Goal: Task Accomplishment & Management: Manage account settings

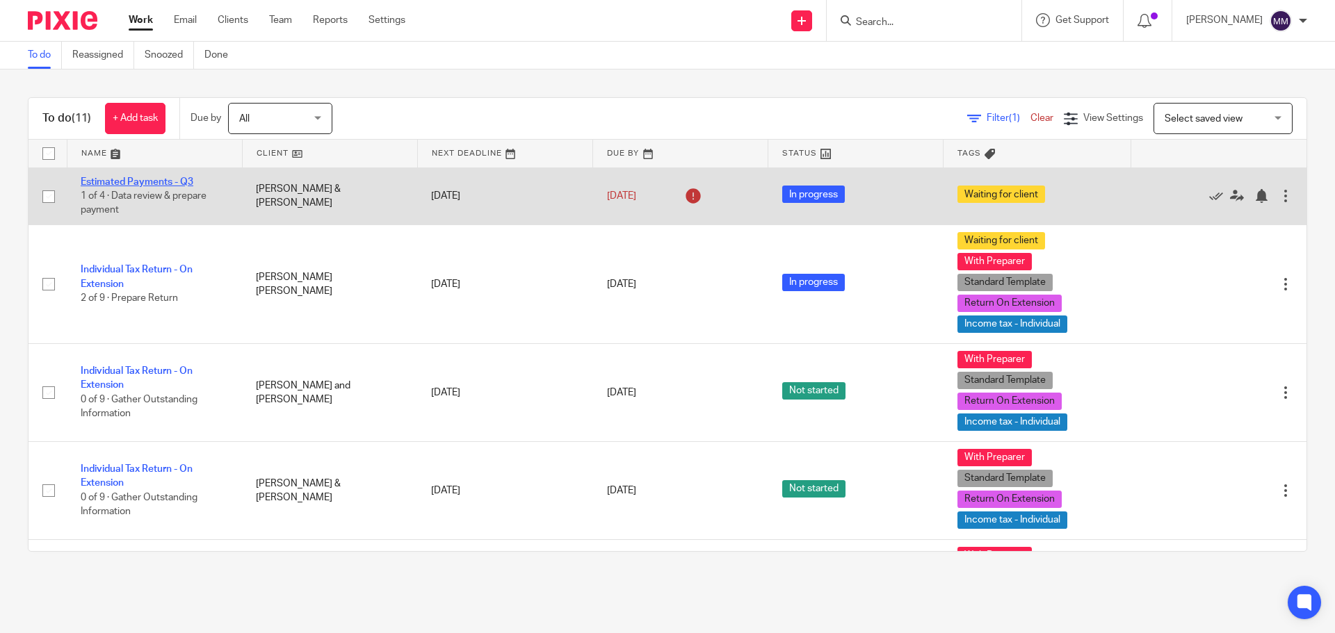
click at [168, 184] on link "Estimated Payments - Q3" at bounding box center [137, 182] width 113 height 10
click at [171, 183] on link "Estimated Payments - Q3" at bounding box center [137, 182] width 113 height 10
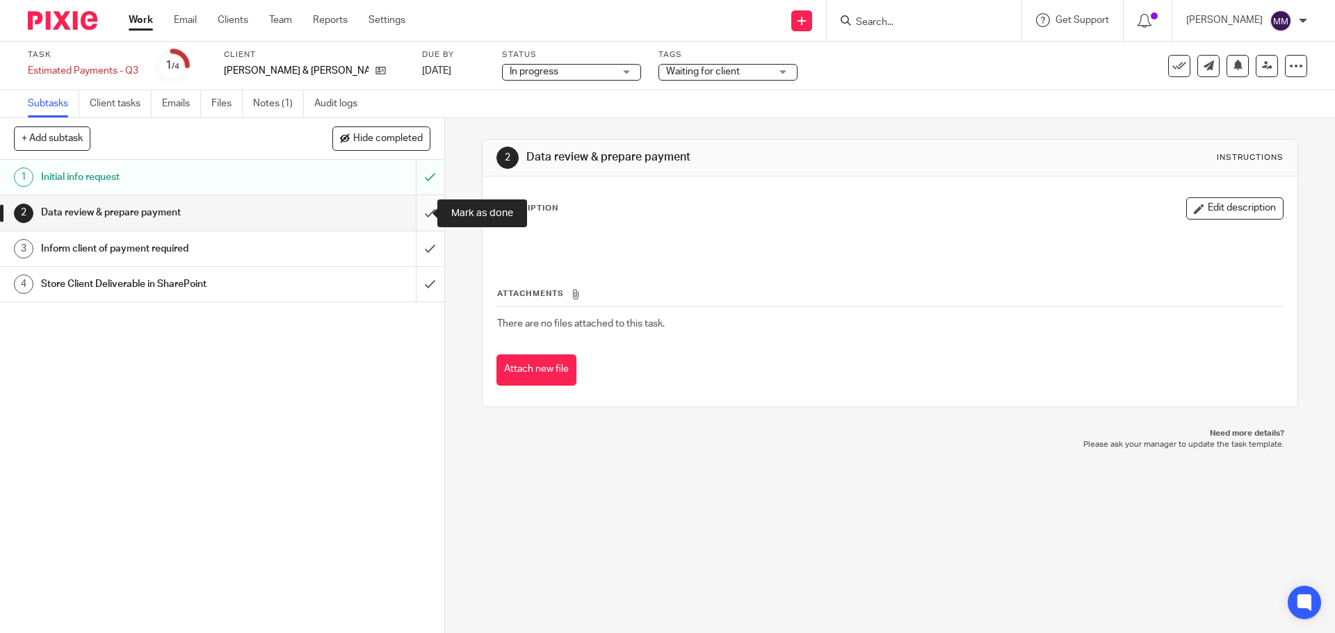
click at [417, 209] on input "submit" at bounding box center [222, 212] width 444 height 35
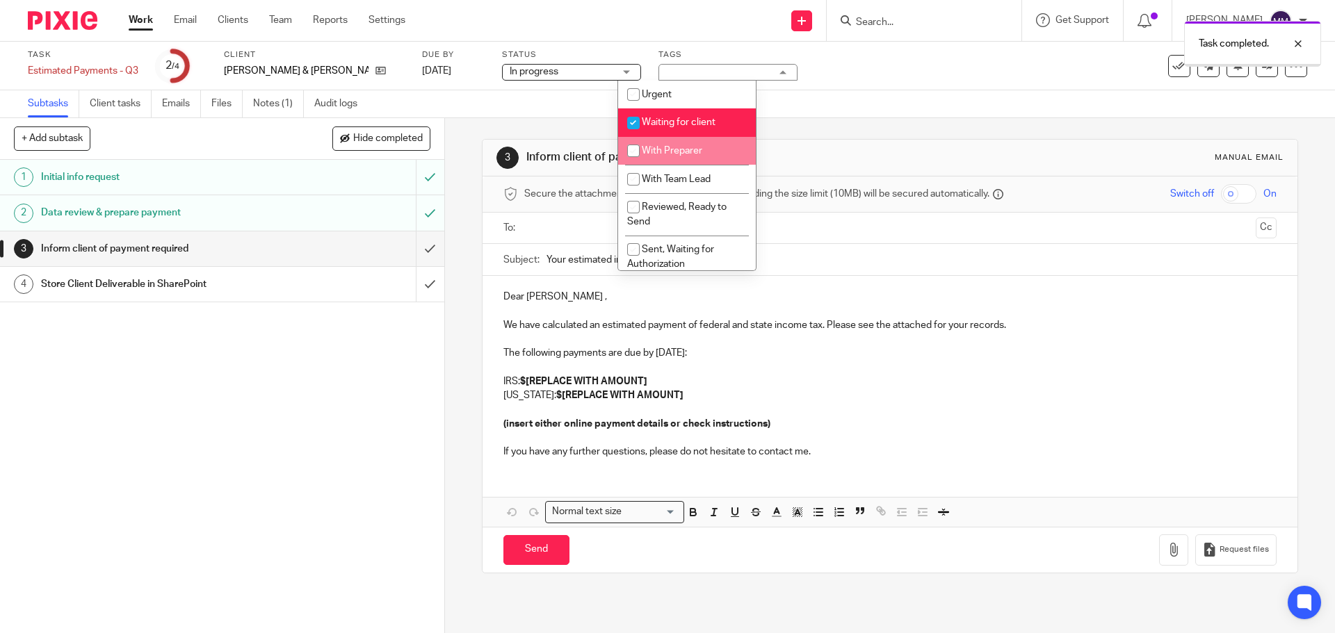
click at [667, 128] on li "Waiting for client" at bounding box center [687, 122] width 138 height 28
checkbox input "false"
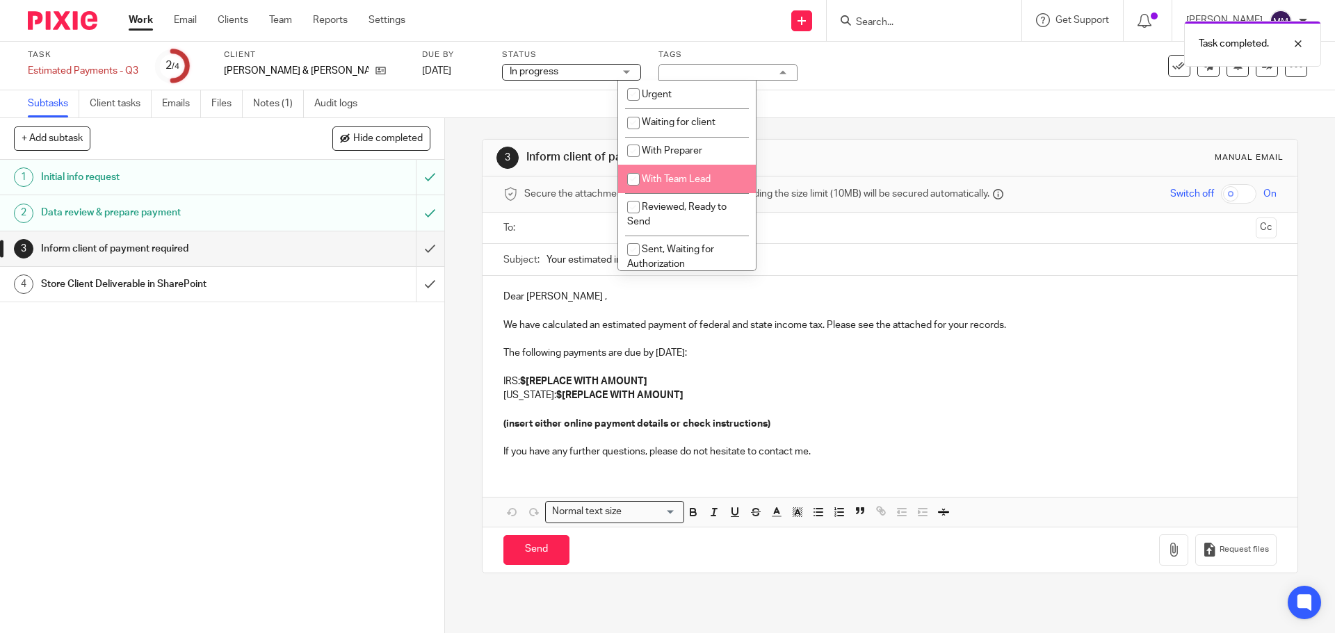
drag, startPoint x: 676, startPoint y: 173, endPoint x: 829, endPoint y: 107, distance: 167.2
click at [677, 173] on li "With Team Lead" at bounding box center [687, 179] width 138 height 28
checkbox input "true"
click at [892, 92] on div "Subtasks Client tasks Emails Files Notes (1) Audit logs" at bounding box center [667, 104] width 1335 height 28
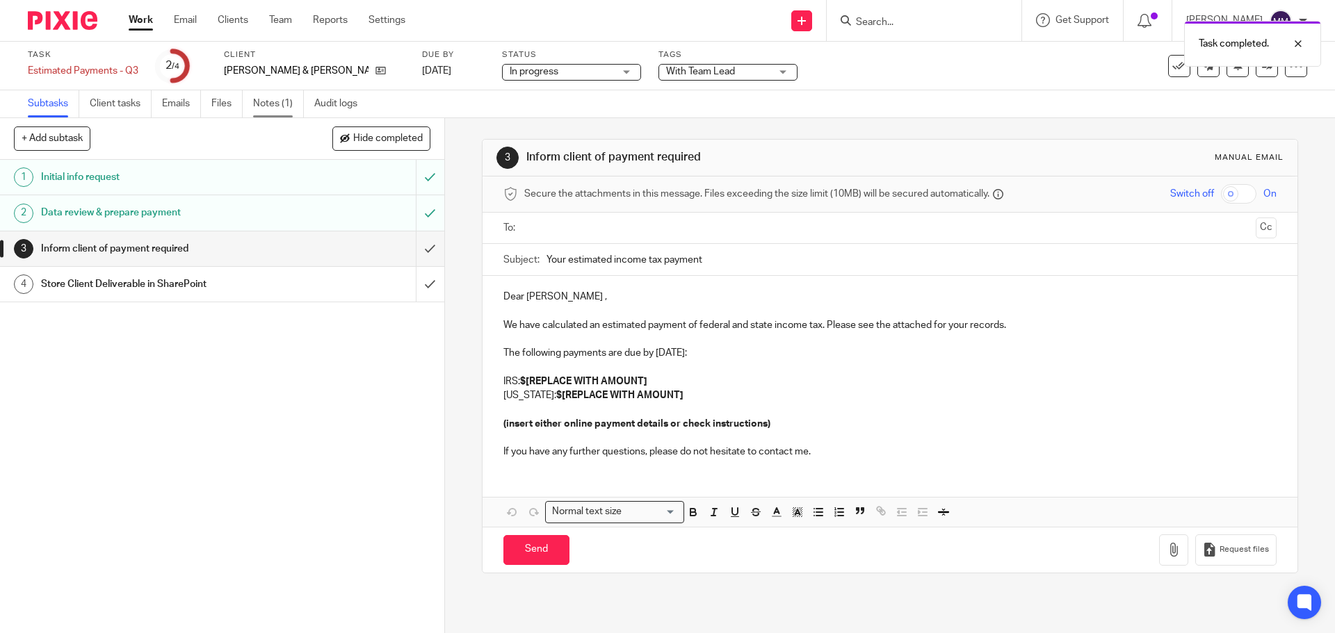
click at [259, 99] on link "Notes (1)" at bounding box center [278, 103] width 51 height 27
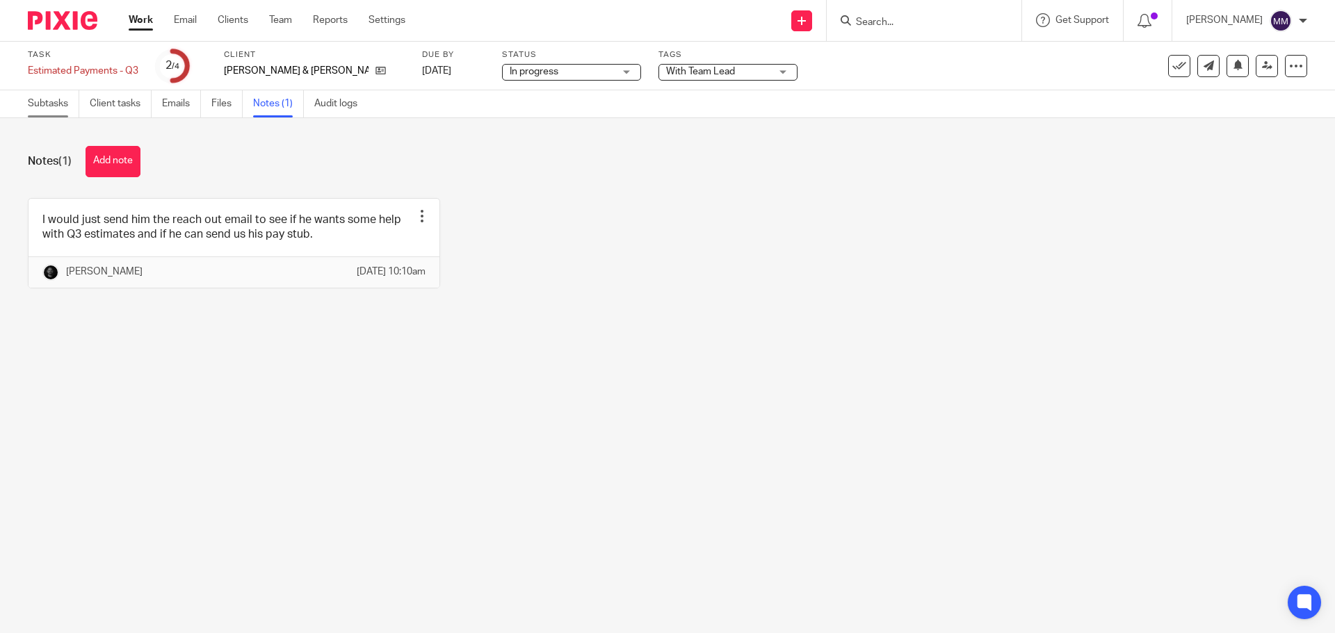
click at [55, 97] on link "Subtasks" at bounding box center [53, 103] width 51 height 27
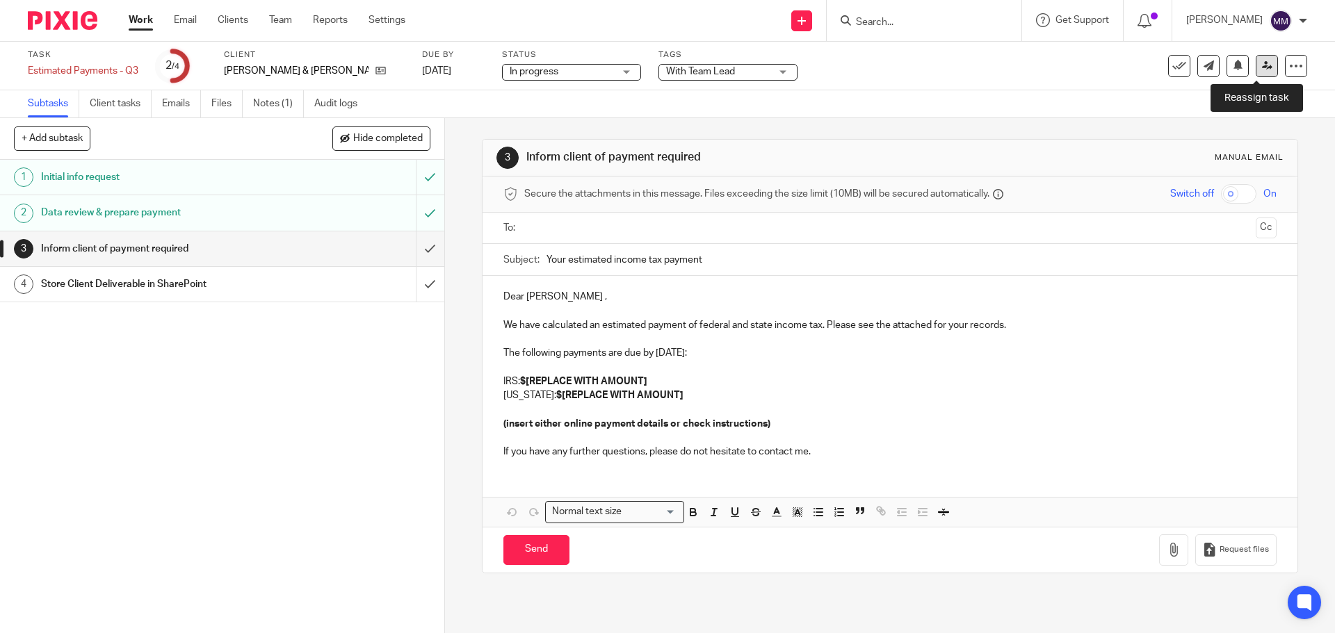
click at [1262, 70] on icon at bounding box center [1267, 65] width 10 height 10
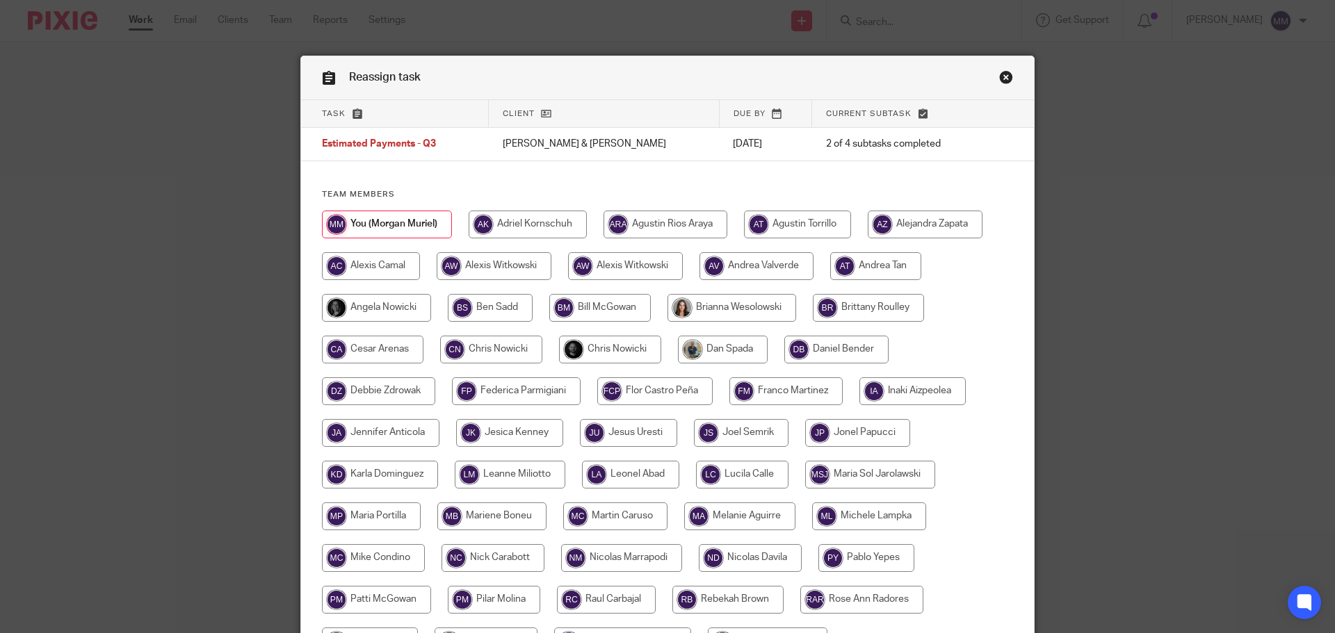
click at [601, 336] on input "radio" at bounding box center [610, 350] width 102 height 28
radio input "true"
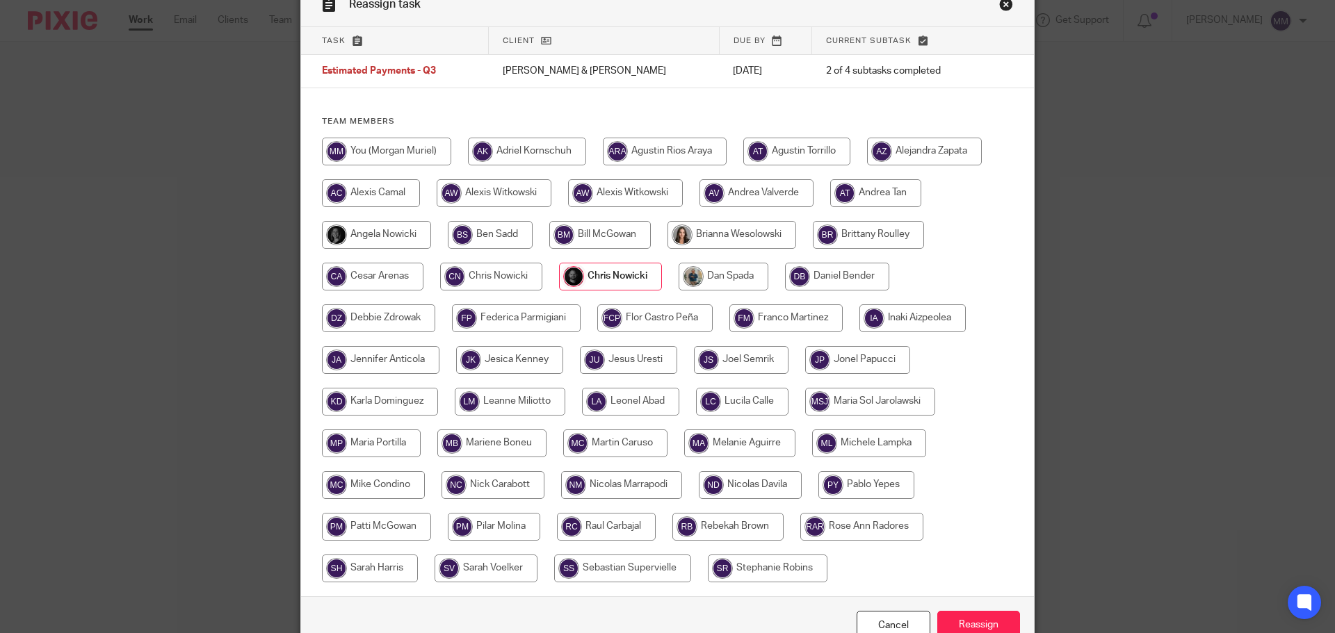
scroll to position [151, 0]
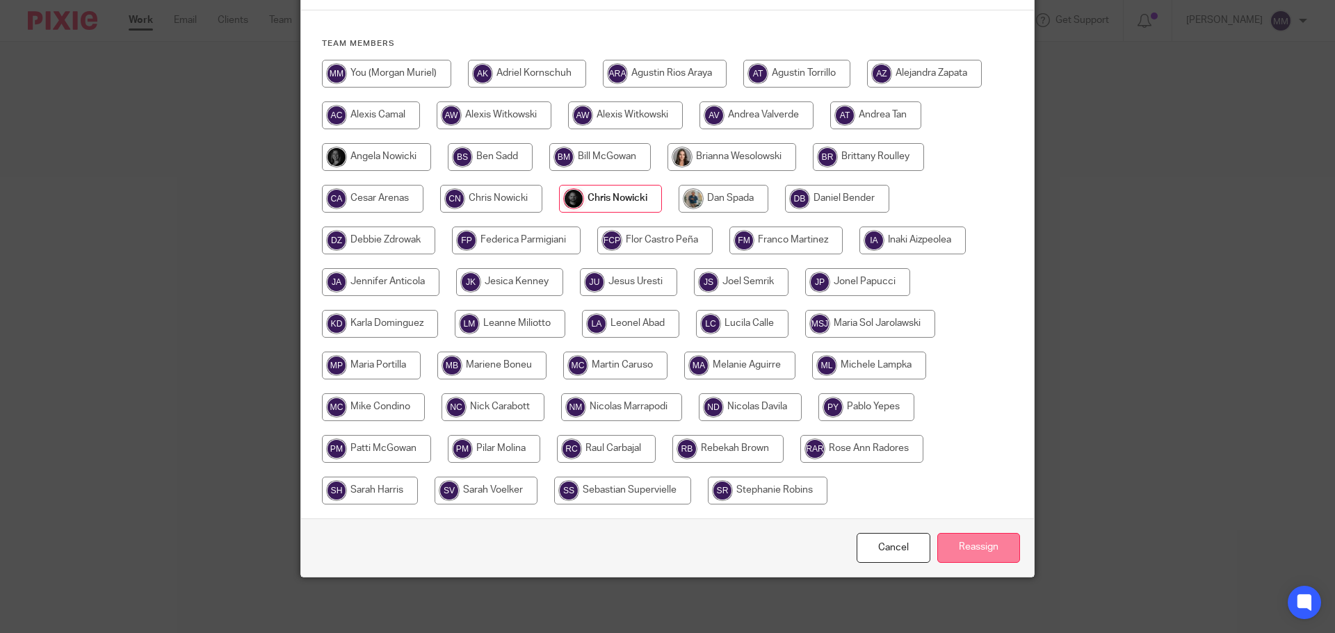
click at [987, 555] on input "Reassign" at bounding box center [978, 548] width 83 height 30
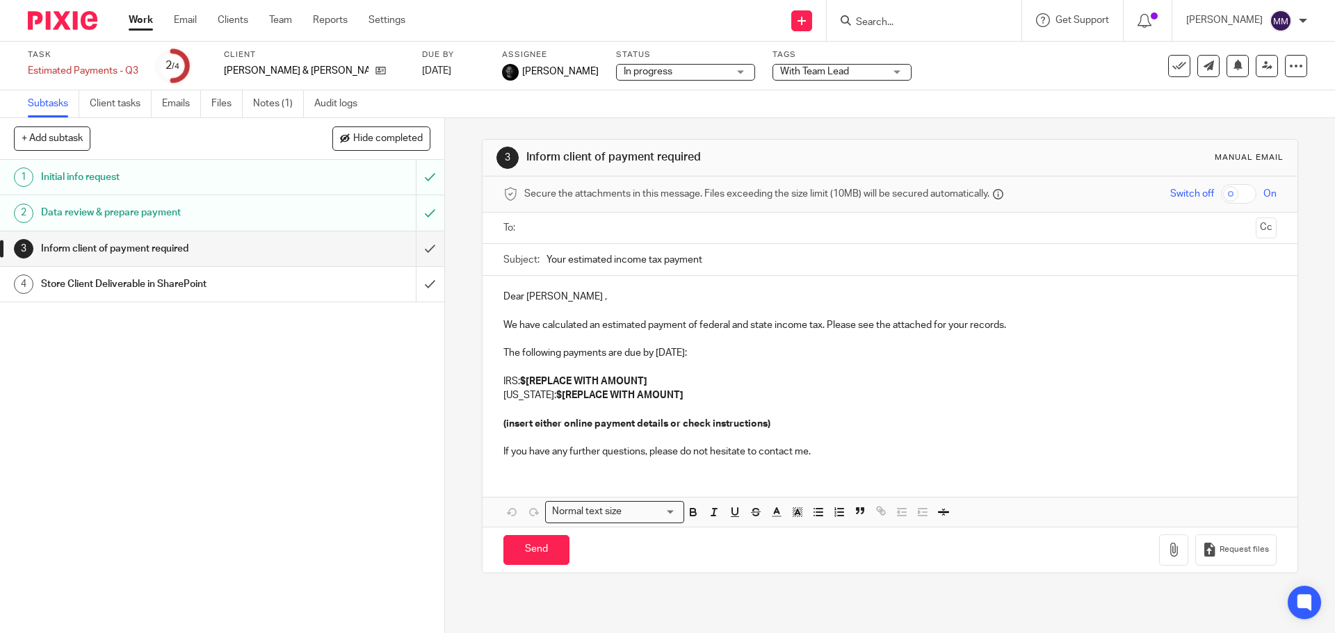
click at [140, 19] on link "Work" at bounding box center [141, 20] width 24 height 14
